Goal: Communication & Community: Answer question/provide support

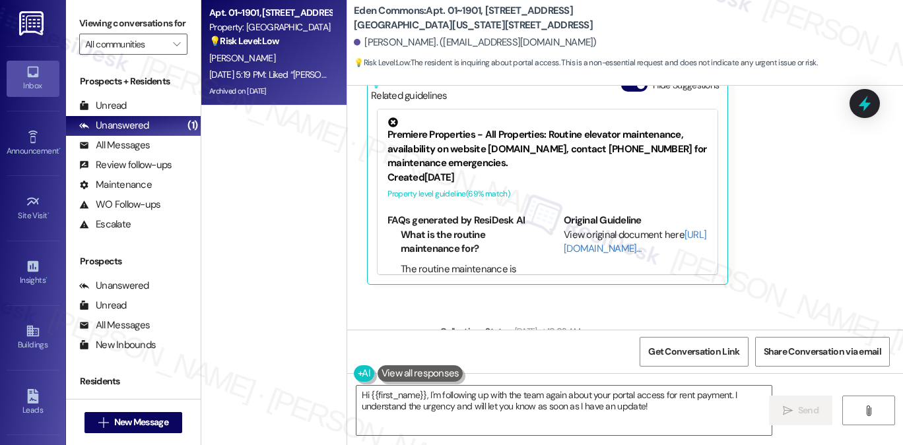
scroll to position [7919, 0]
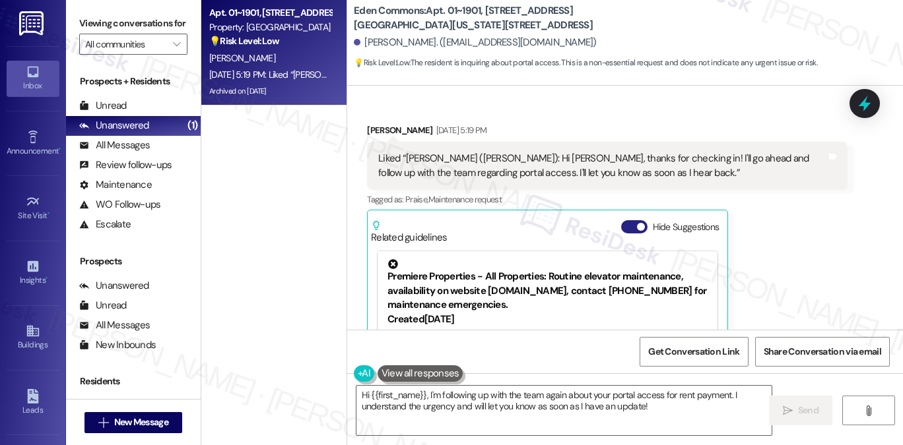
click at [637, 223] on span "button" at bounding box center [641, 227] width 8 height 8
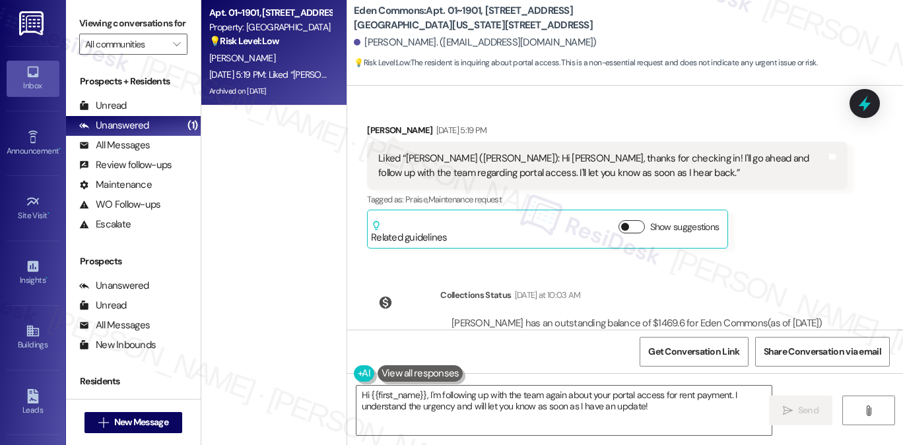
click at [636, 220] on button "Show suggestions" at bounding box center [631, 226] width 26 height 13
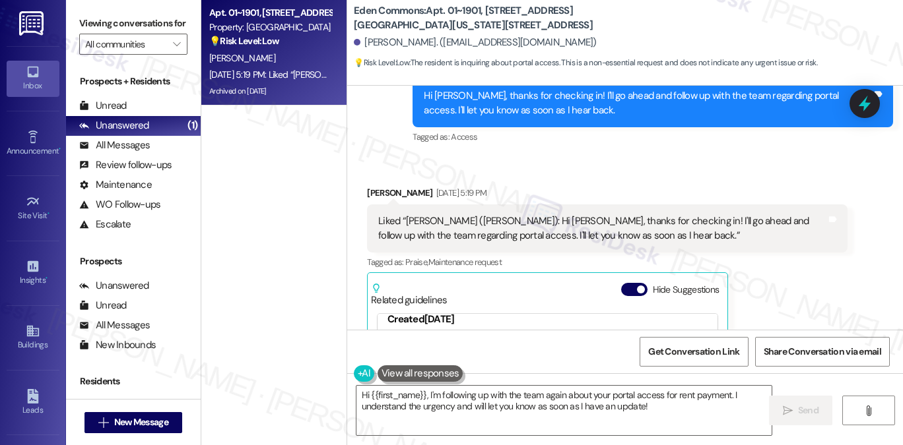
scroll to position [7787, 0]
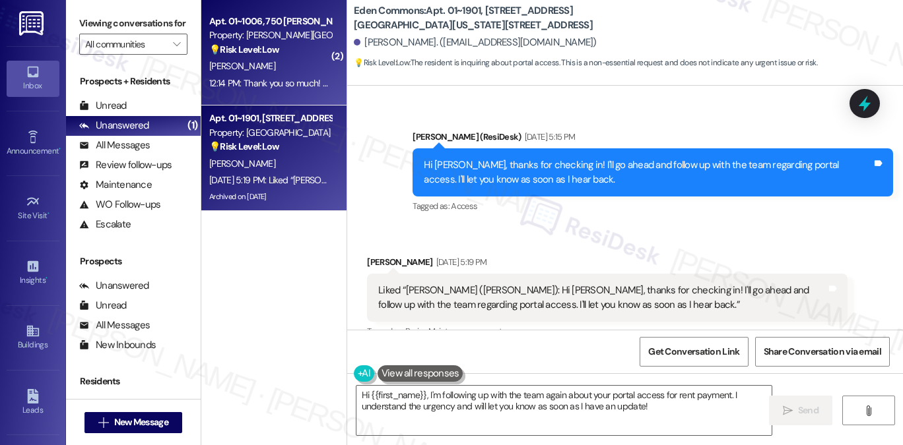
click at [271, 81] on div "12:14 PM: Thank you so much! My apologies, I didn't mean to attach any photos. …" at bounding box center [624, 83] width 830 height 12
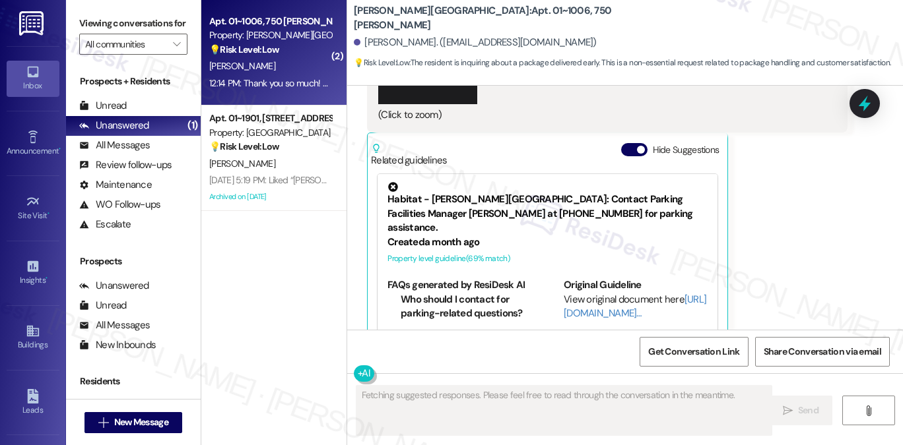
scroll to position [2516, 0]
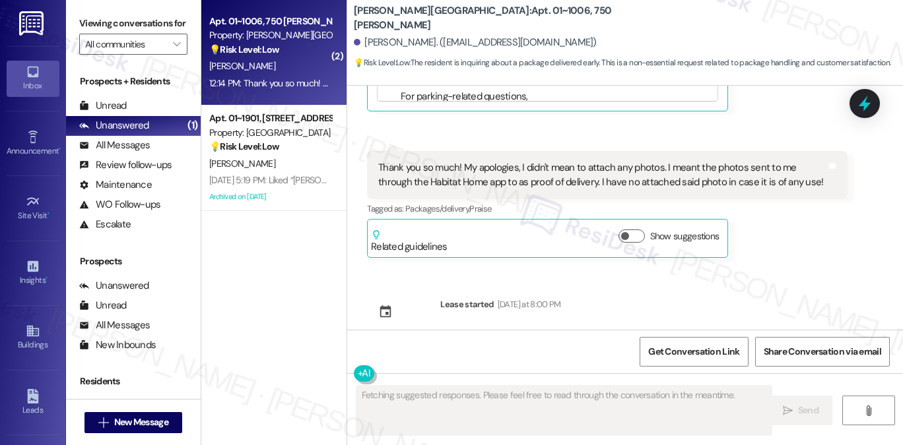
click at [493, 165] on div "Thank you so much! My apologies, I didn't mean to attach any photos. I meant th…" at bounding box center [602, 175] width 448 height 28
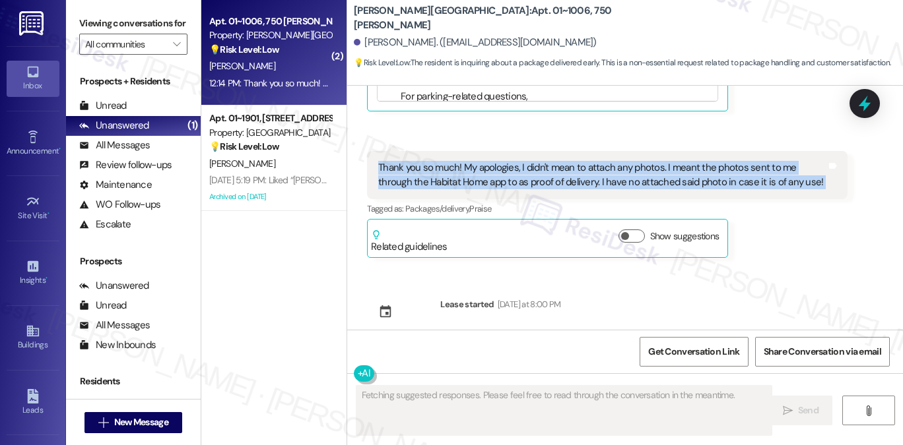
click at [493, 165] on div "Thank you so much! My apologies, I didn't mean to attach any photos. I meant th…" at bounding box center [602, 175] width 448 height 28
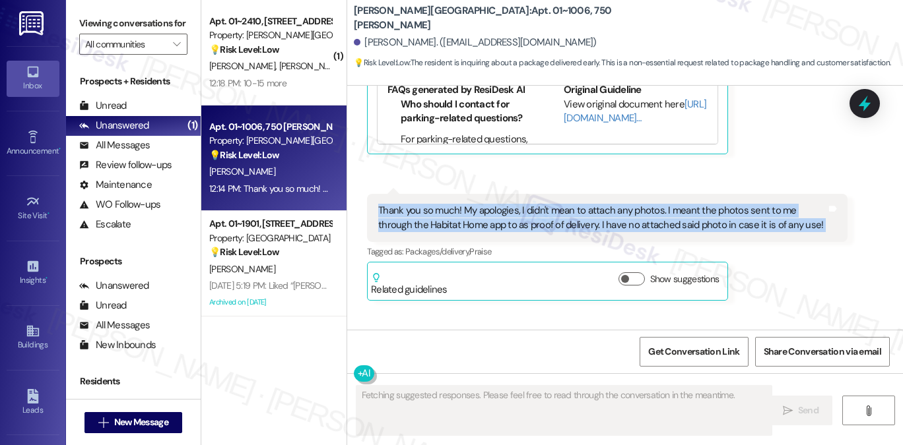
scroll to position [2450, 0]
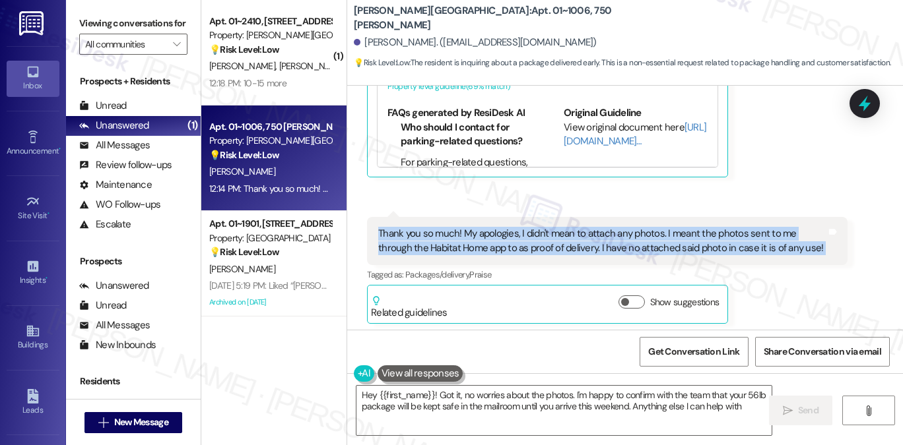
type textarea "Hey {{first_name}}! Got it, no worries about the photos. I'm happy to confirm w…"
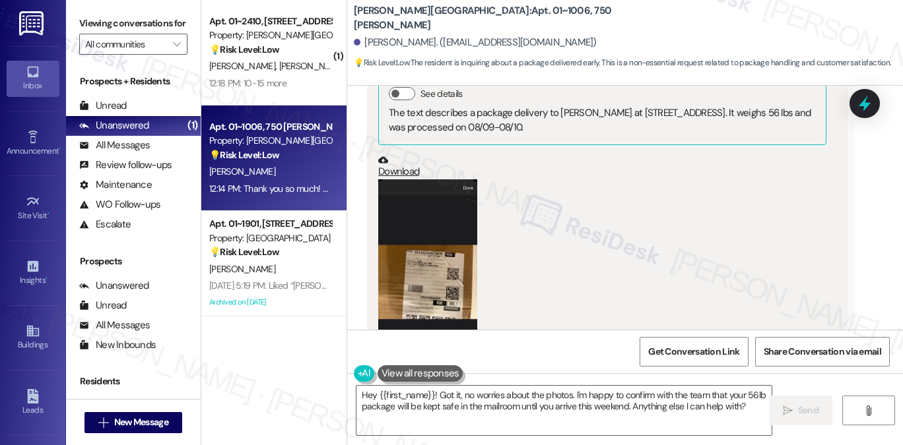
scroll to position [1922, 0]
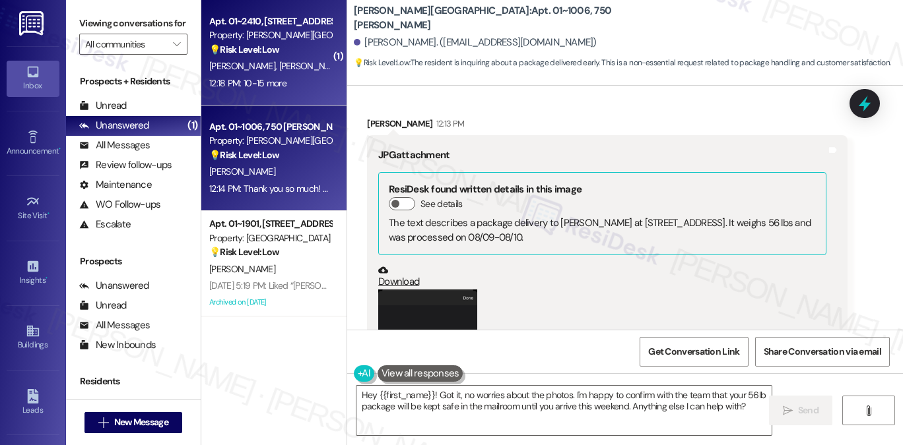
click at [256, 77] on div "12:18 PM: 10-15 more 12:18 PM: 10-15 more" at bounding box center [247, 83] width 77 height 12
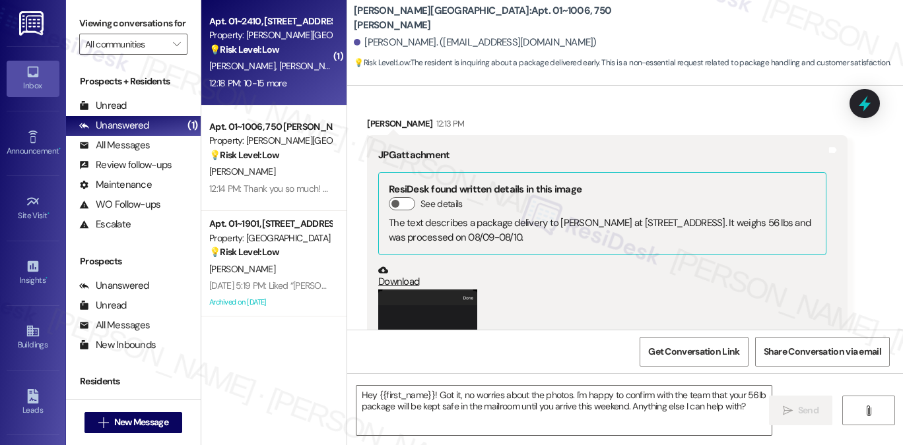
type textarea "Fetching suggested responses. Please feel free to read through the conversation…"
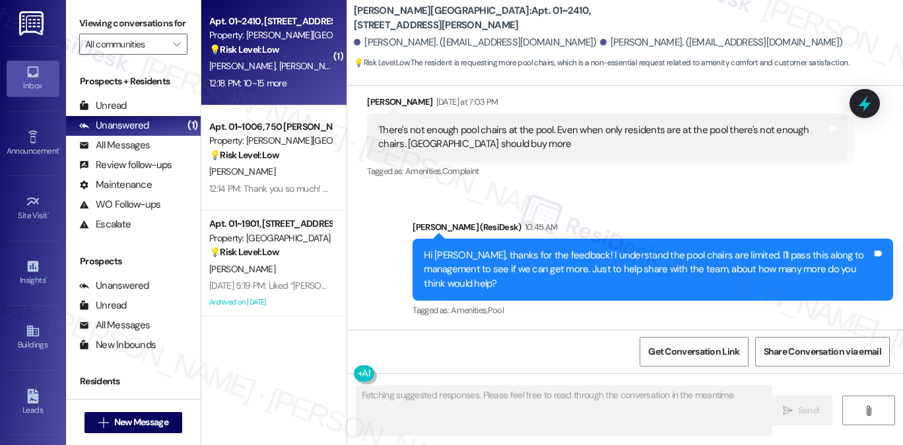
scroll to position [5046, 0]
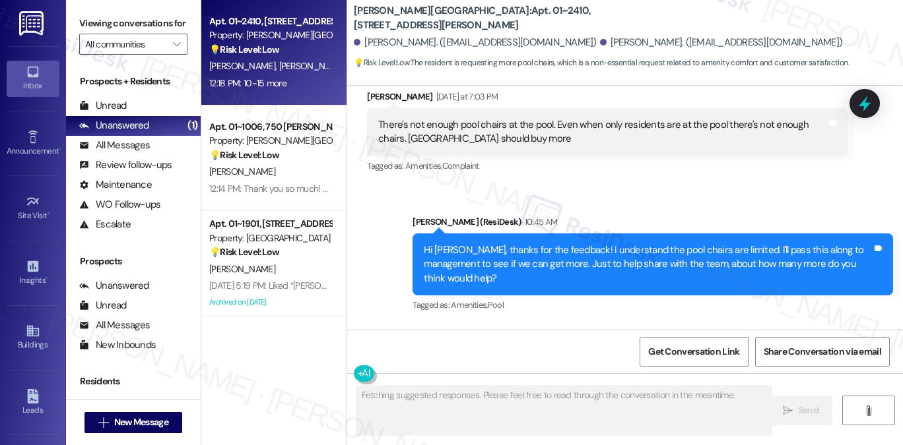
click at [594, 244] on div "Hi [PERSON_NAME], thanks for the feedback! I understand the pool chairs are lim…" at bounding box center [648, 265] width 448 height 42
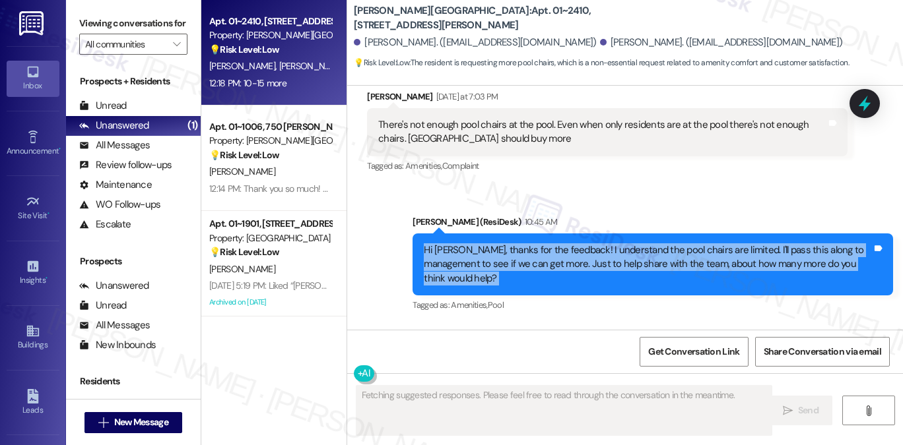
click at [594, 244] on div "Hi [PERSON_NAME], thanks for the feedback! I understand the pool chairs are lim…" at bounding box center [648, 265] width 448 height 42
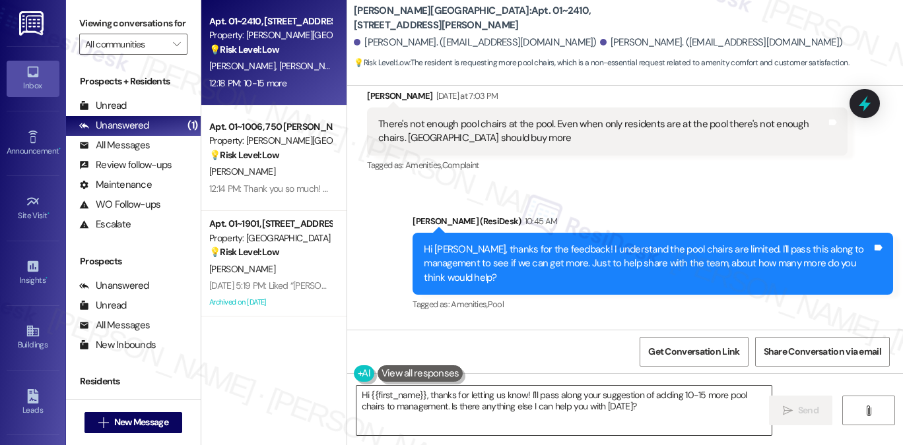
click at [476, 398] on textarea "Hi {{first_name}}, thanks for letting us know! I'll pass along your suggestion …" at bounding box center [563, 410] width 415 height 49
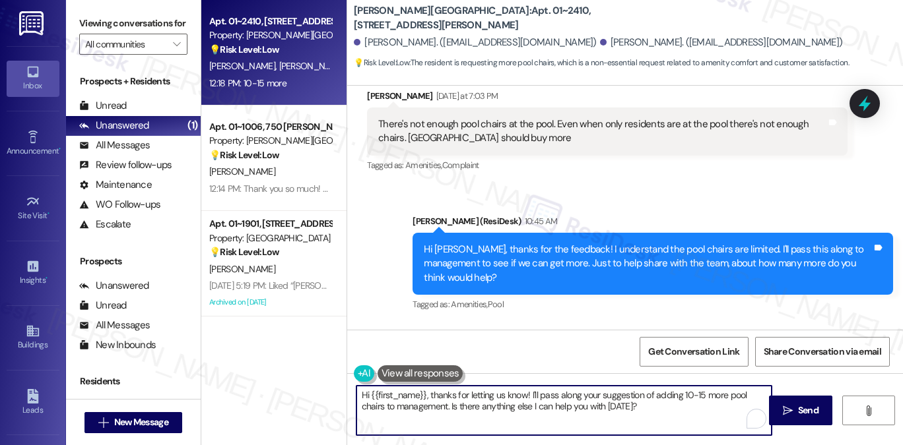
click at [476, 398] on textarea "Hi {{first_name}}, thanks for letting us know! I'll pass along your suggestion …" at bounding box center [563, 410] width 415 height 49
click at [449, 402] on textarea "Hi {{first_name}}, thanks for letting us know! I'll pass along your suggestion …" at bounding box center [563, 410] width 415 height 49
drag, startPoint x: 523, startPoint y: 395, endPoint x: 335, endPoint y: 390, distance: 187.5
click at [335, 390] on div "Apt. 01~2410, [STREET_ADDRESS][PERSON_NAME] Property: [PERSON_NAME][GEOGRAPHIC_…" at bounding box center [551, 222] width 701 height 445
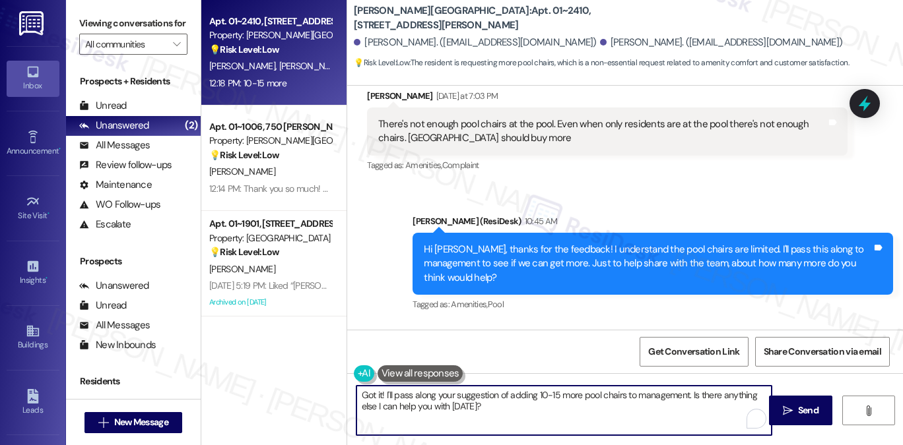
click at [480, 403] on textarea "Got it! I'll pass along your suggestion of adding 10-15 more pool chairs to man…" at bounding box center [563, 410] width 415 height 49
click at [525, 403] on textarea "Got it! I'll pass along your suggestion of adding 10-15 more pool chairs to man…" at bounding box center [563, 410] width 415 height 49
click at [522, 403] on textarea "Got it! I'll pass along your suggestion of adding 10-15 more pool chairs to man…" at bounding box center [563, 410] width 415 height 49
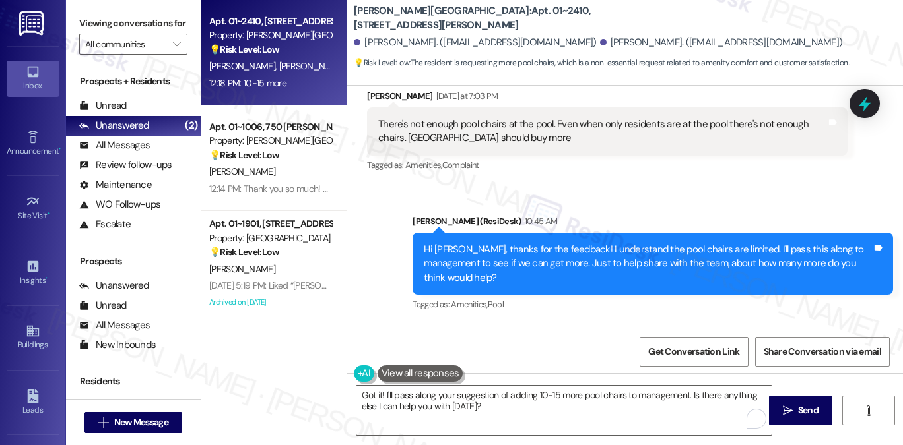
click at [645, 233] on div "Hi [PERSON_NAME], thanks for the feedback! I understand the pool chairs are lim…" at bounding box center [652, 264] width 480 height 62
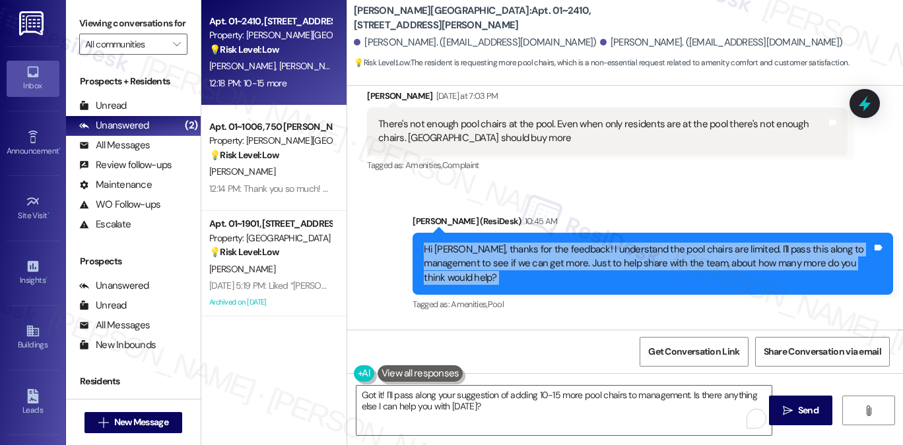
click at [645, 233] on div "Hi [PERSON_NAME], thanks for the feedback! I understand the pool chairs are lim…" at bounding box center [652, 264] width 480 height 62
click at [740, 243] on div "Hi [PERSON_NAME], thanks for the feedback! I understand the pool chairs are lim…" at bounding box center [648, 264] width 448 height 42
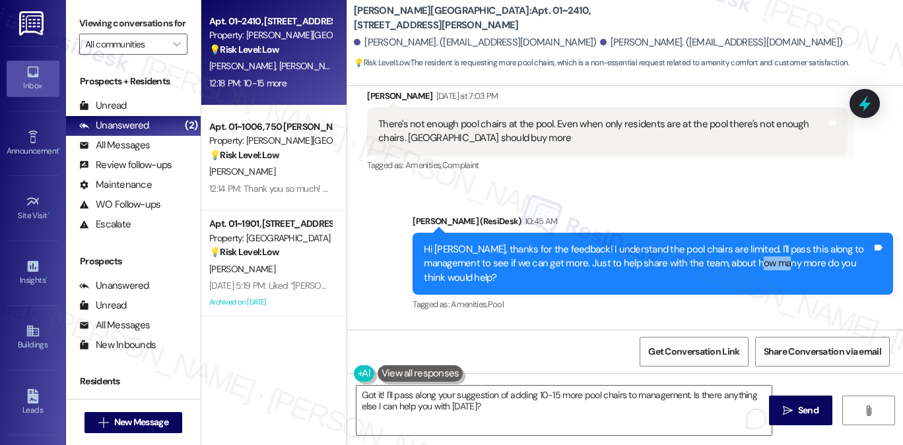
click at [740, 243] on div "Hi [PERSON_NAME], thanks for the feedback! I understand the pool chairs are lim…" at bounding box center [648, 264] width 448 height 42
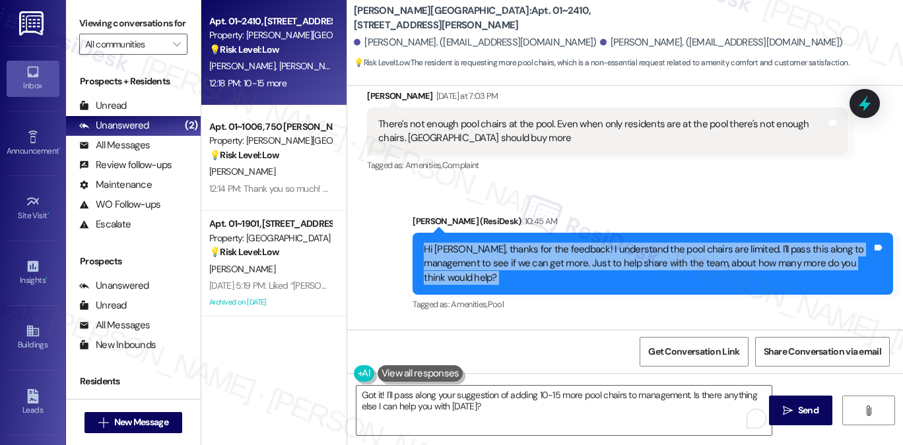
click at [740, 243] on div "Hi [PERSON_NAME], thanks for the feedback! I understand the pool chairs are lim…" at bounding box center [648, 264] width 448 height 42
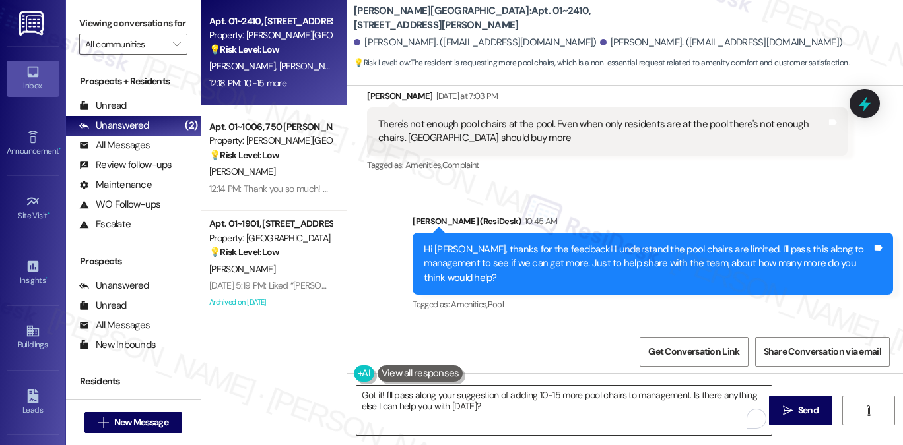
click at [524, 398] on textarea "Got it! I'll pass along your suggestion of adding 10-15 more pool chairs to man…" at bounding box center [563, 410] width 415 height 49
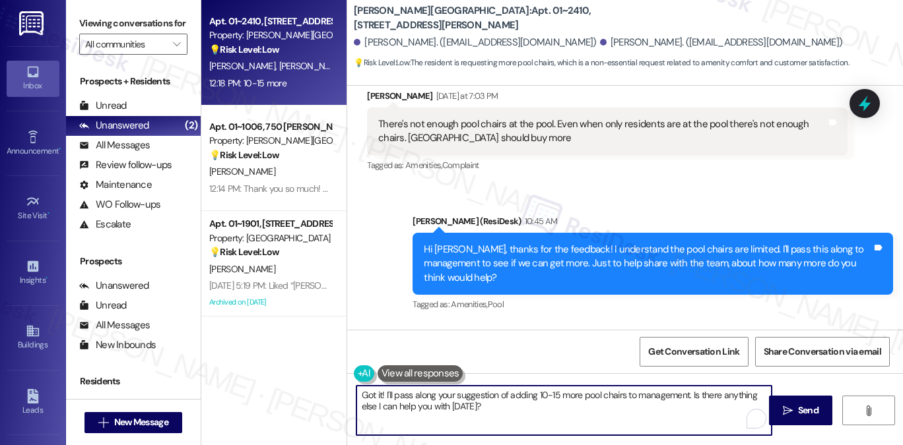
click at [482, 408] on textarea "Got it! I'll pass along your suggestion of adding 10-15 more pool chairs to man…" at bounding box center [563, 410] width 415 height 49
drag, startPoint x: 482, startPoint y: 408, endPoint x: 494, endPoint y: 406, distance: 11.5
click at [482, 408] on textarea "Got it! I'll pass along your suggestion of adding 10-15 more pool chairs to man…" at bounding box center [563, 410] width 415 height 49
click at [562, 391] on textarea "Got it! I'll pass along your suggestion of adding 10-15 more pool chairs to man…" at bounding box center [563, 410] width 415 height 49
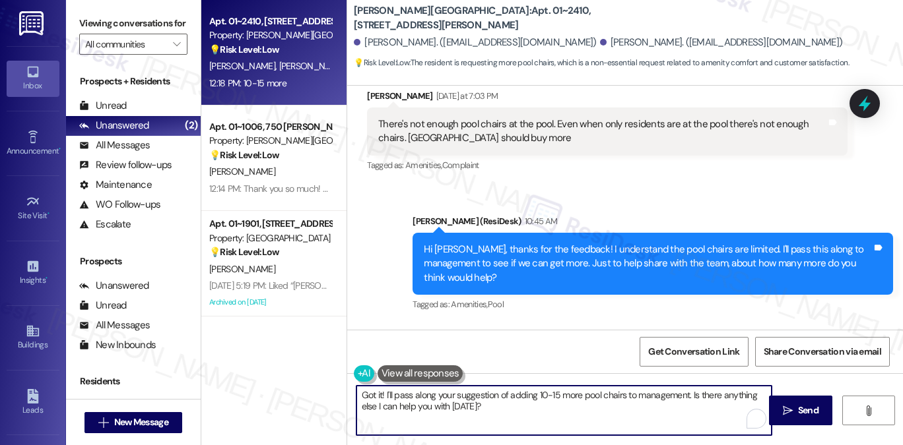
click at [662, 396] on textarea "Got it! I'll pass along your suggestion of adding 10-15 more pool chairs to man…" at bounding box center [563, 410] width 415 height 49
click at [661, 395] on textarea "Got it! I'll pass along your suggestion of adding 10-15 more pool chairs to man…" at bounding box center [563, 410] width 415 height 49
click at [647, 410] on textarea "Got it! I'll pass along your suggestion of adding 10-15 more pool chairs to man…" at bounding box center [563, 410] width 415 height 49
click at [647, 393] on textarea "Got it! I'll pass along your suggestion of adding 10-15 more pool chairs to man…" at bounding box center [563, 410] width 415 height 49
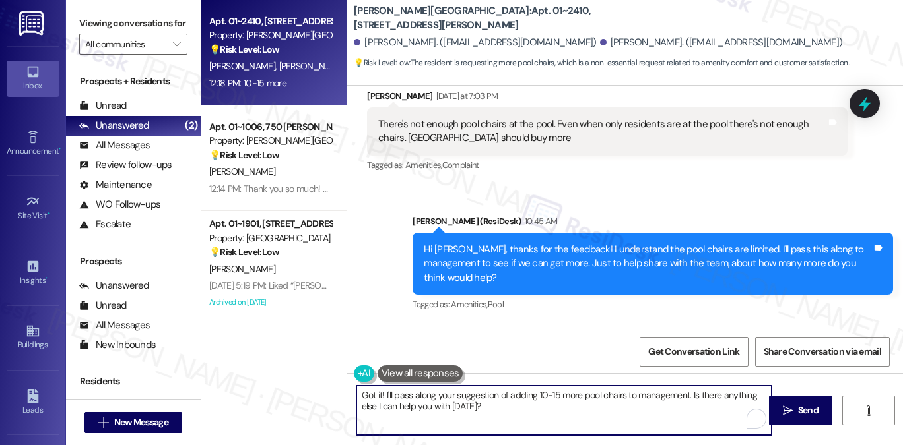
click at [648, 393] on textarea "Got it! I'll pass along your suggestion of adding 10-15 more pool chairs to man…" at bounding box center [563, 410] width 415 height 49
click at [559, 243] on div "Hi [PERSON_NAME], thanks for the feedback! I understand the pool chairs are lim…" at bounding box center [648, 264] width 448 height 42
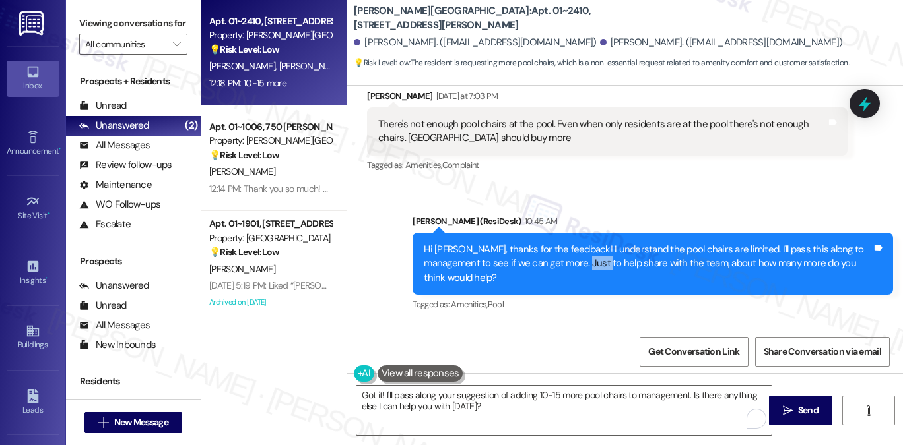
click at [559, 243] on div "Hi [PERSON_NAME], thanks for the feedback! I understand the pool chairs are lim…" at bounding box center [648, 264] width 448 height 42
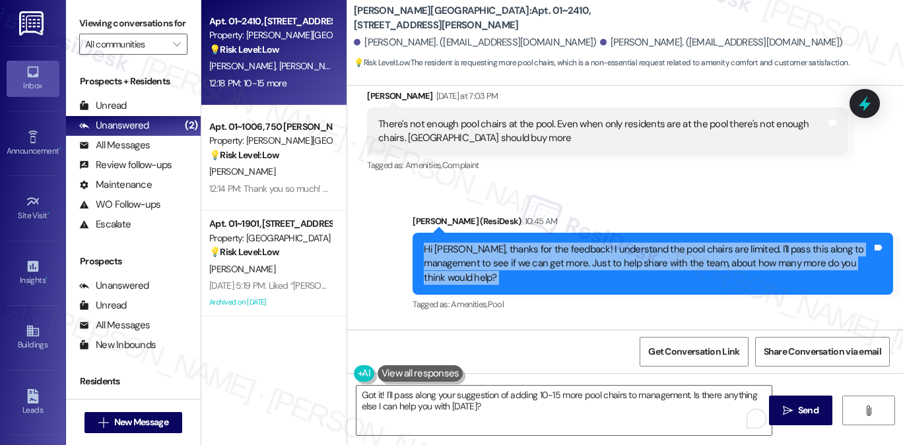
click at [559, 243] on div "Hi [PERSON_NAME], thanks for the feedback! I understand the pool chairs are lim…" at bounding box center [648, 264] width 448 height 42
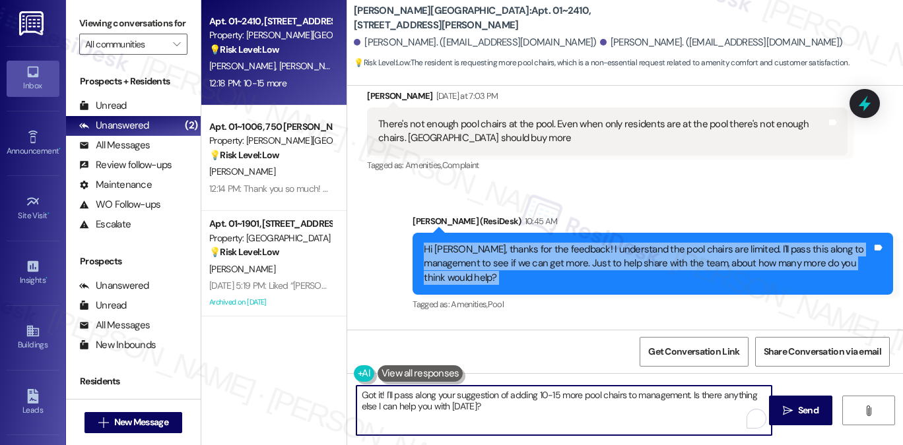
click at [593, 397] on textarea "Got it! I'll pass along your suggestion of adding 10-15 more pool chairs to man…" at bounding box center [563, 410] width 415 height 49
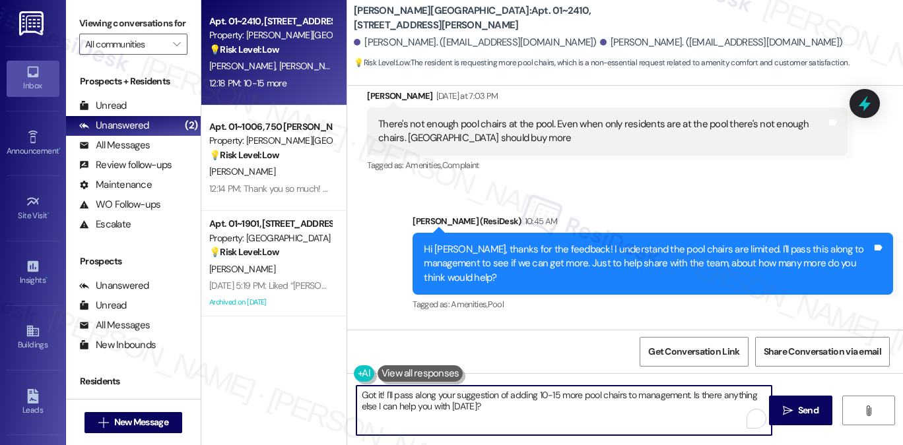
click at [639, 395] on textarea "Got it! I'll pass along your suggestion of adding 10-15 more pool chairs to man…" at bounding box center [563, 410] width 415 height 49
click at [656, 421] on textarea "Got it! I'll pass along your suggestion of adding 10-15 more pool chairs to man…" at bounding box center [563, 410] width 415 height 49
click at [652, 393] on textarea "Got it! I'll pass along your suggestion of adding 10-15 more pool chairs to man…" at bounding box center [563, 410] width 415 height 49
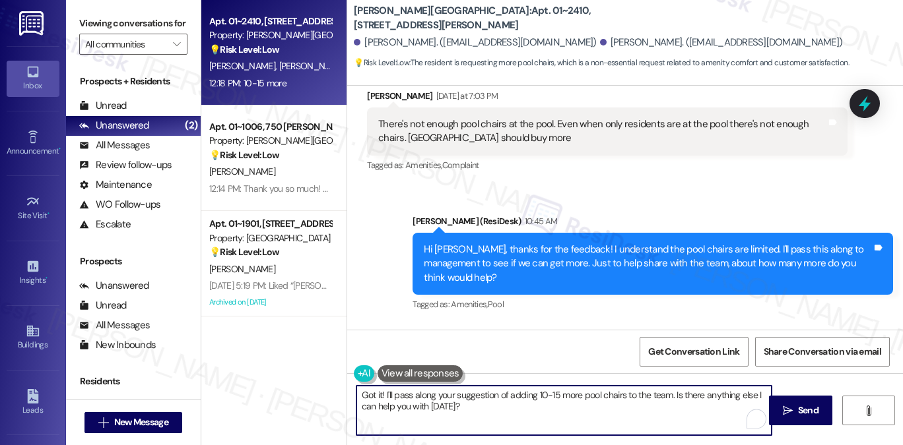
click at [490, 420] on textarea "Got it! I'll pass along your suggestion of adding 10-15 more pool chairs to the…" at bounding box center [563, 410] width 415 height 49
type textarea "Got it! I'll pass along your suggestion of adding 10-15 more pool chairs to the…"
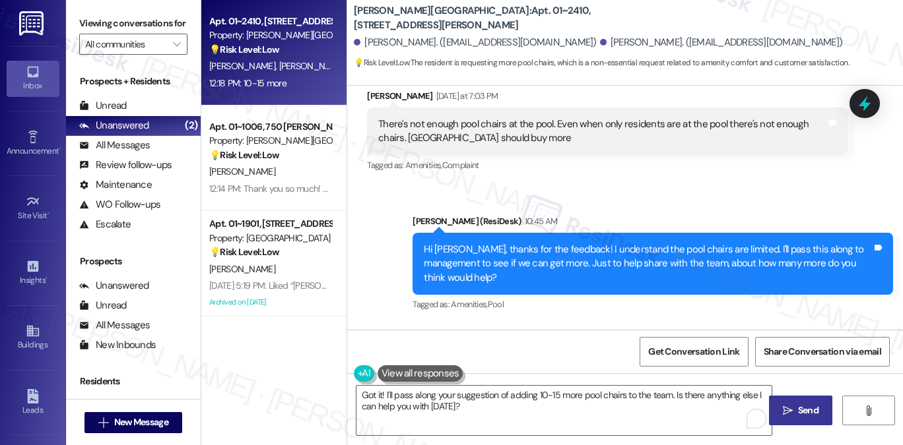
click at [787, 403] on button " Send" at bounding box center [801, 411] width 64 height 30
